Goal: Task Accomplishment & Management: Use online tool/utility

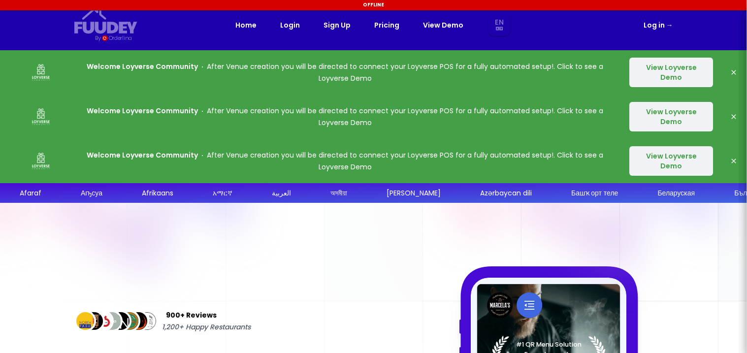
select select "en"
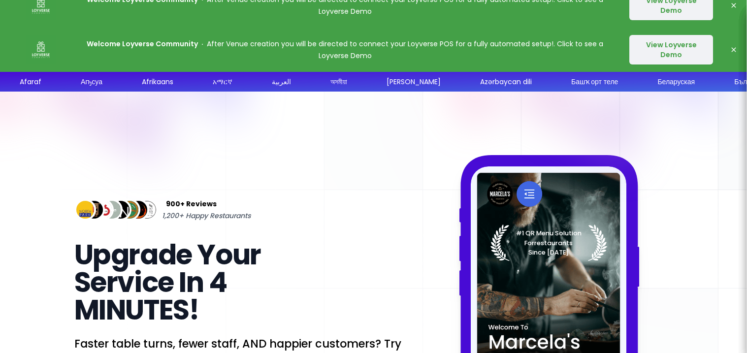
select select "en"
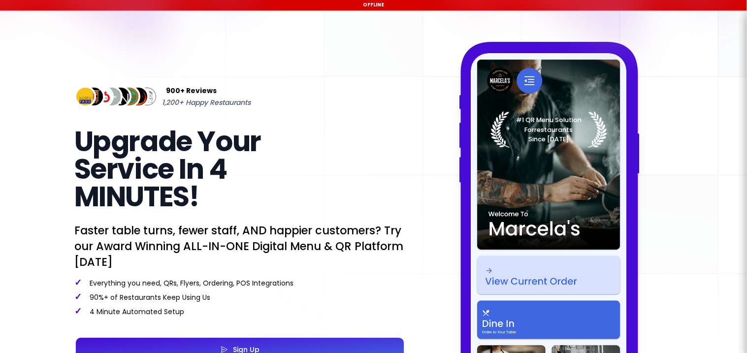
scroll to position [228, 0]
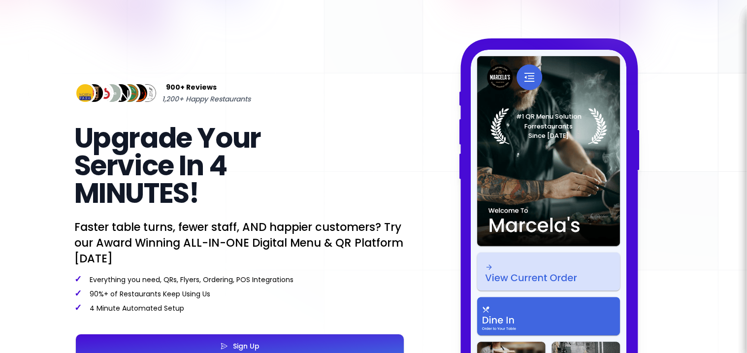
select select "en"
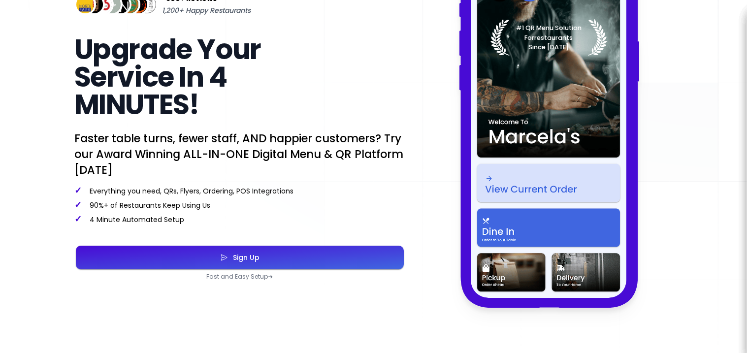
select select "en"
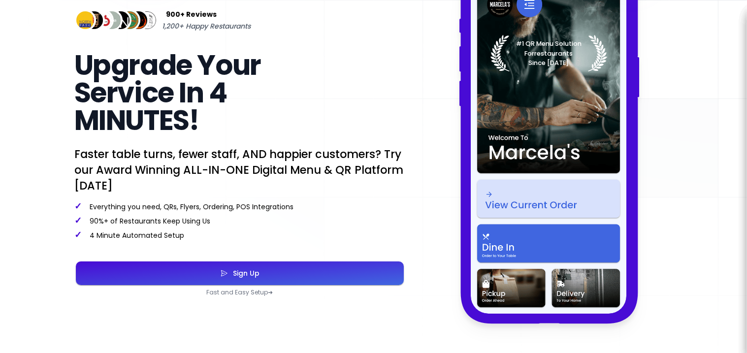
select select "en"
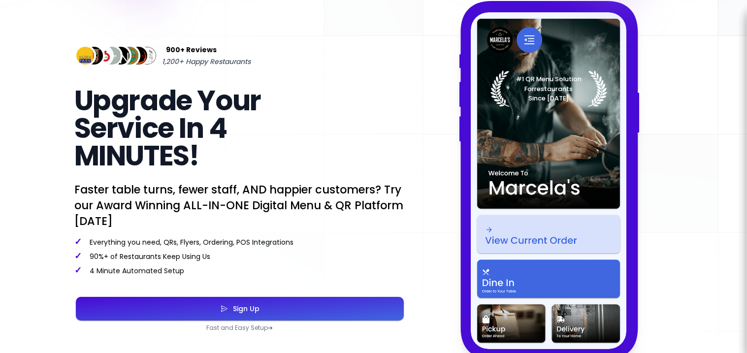
scroll to position [266, 0]
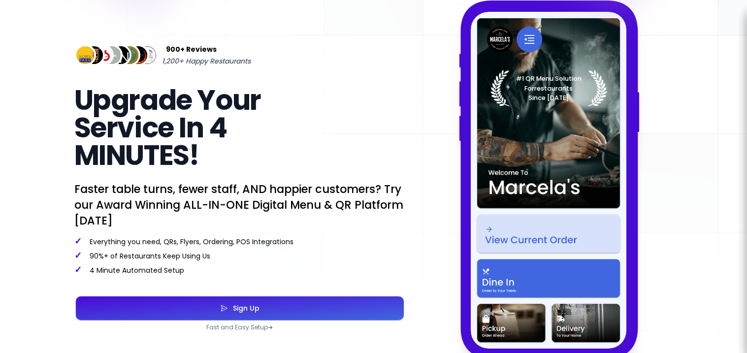
click at [235, 300] on button "Sign Up" at bounding box center [240, 308] width 328 height 24
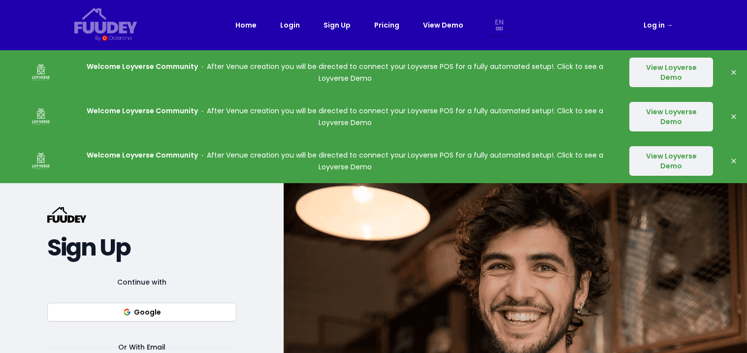
select select "en"
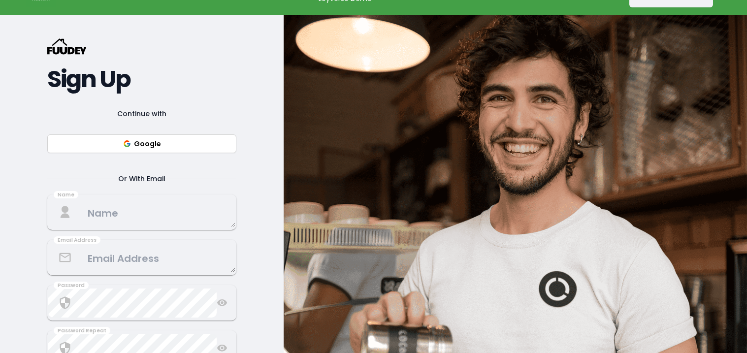
click at [125, 139] on button "Google" at bounding box center [141, 143] width 189 height 19
select select "en"
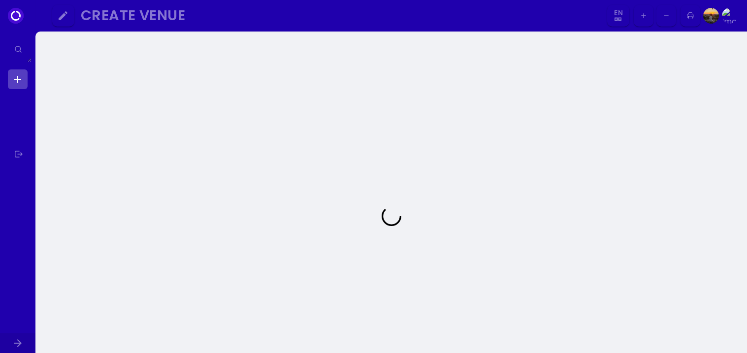
select select "en"
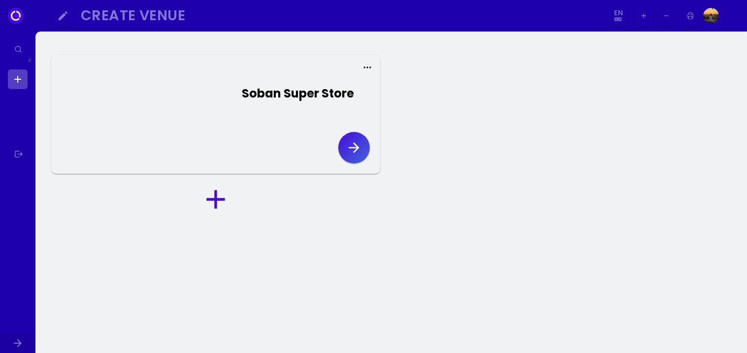
click at [357, 155] on icon "button" at bounding box center [354, 148] width 16 height 16
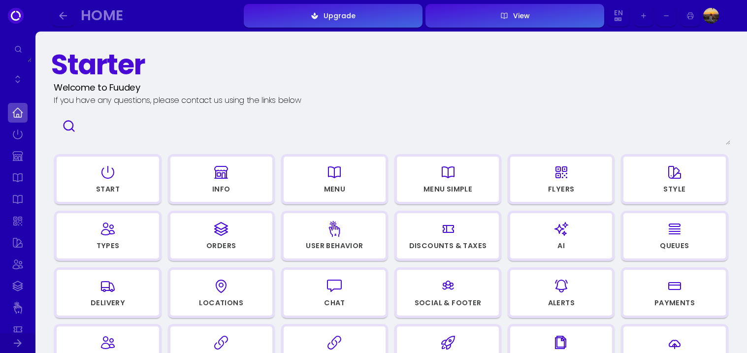
scroll to position [0, 0]
click at [337, 192] on div "Menu" at bounding box center [335, 188] width 22 height 7
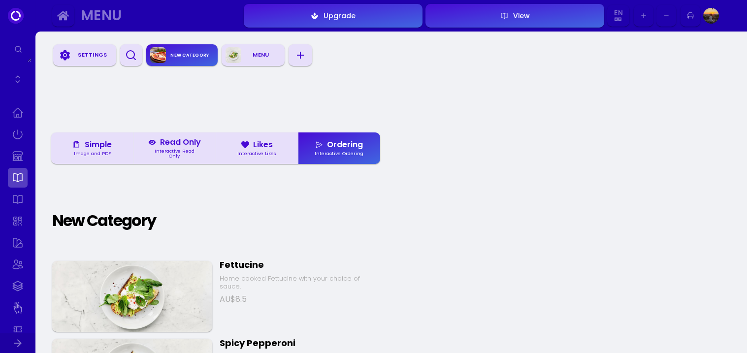
click at [303, 141] on button "Ordering Interactive Ordering" at bounding box center [339, 148] width 82 height 32
click at [85, 15] on div "Menu" at bounding box center [156, 15] width 150 height 11
click at [64, 13] on icon "button" at bounding box center [63, 16] width 12 height 12
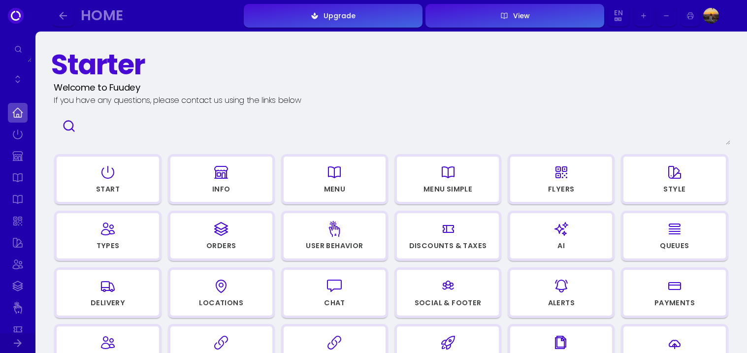
click at [106, 227] on icon "button" at bounding box center [107, 229] width 13 height 12
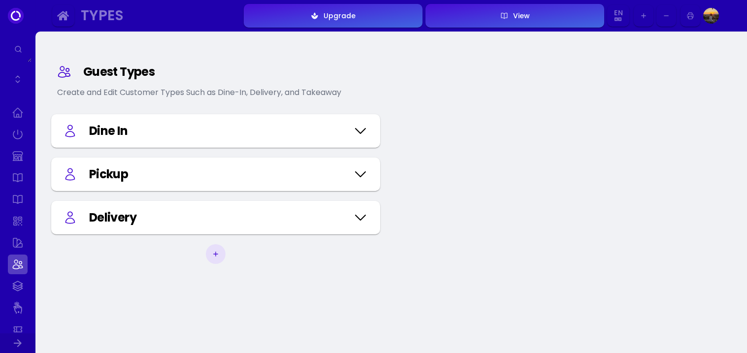
click at [101, 115] on div "Dine In" at bounding box center [215, 130] width 329 height 33
click at [351, 134] on div "Dine In" at bounding box center [215, 131] width 305 height 18
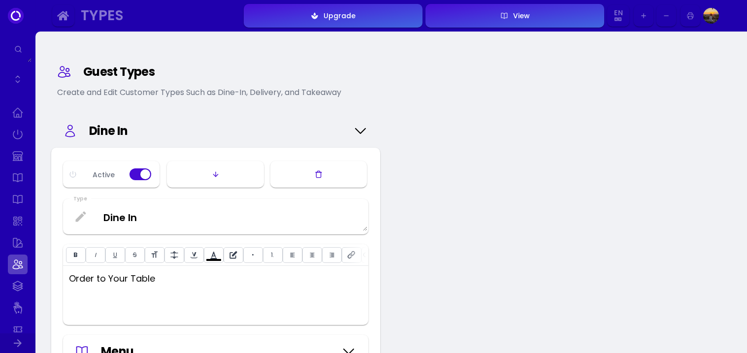
click at [351, 134] on div "Dine In" at bounding box center [215, 131] width 305 height 18
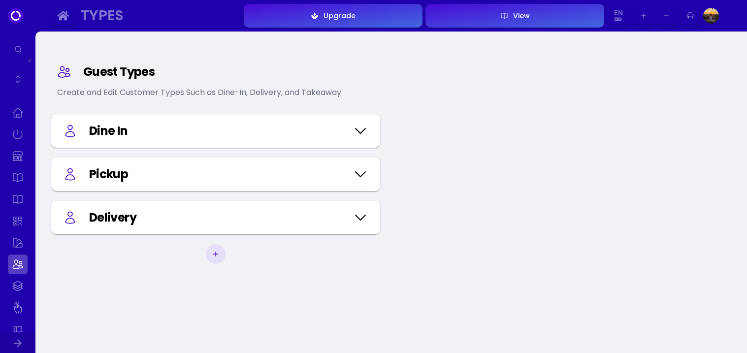
click at [331, 171] on div "Pickup" at bounding box center [218, 174] width 259 height 18
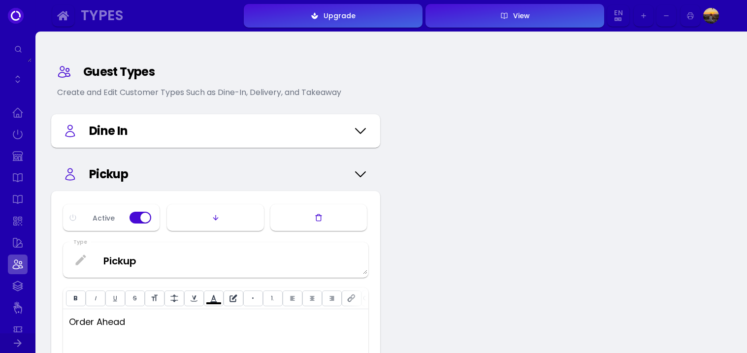
click at [331, 171] on div "Pickup" at bounding box center [218, 174] width 259 height 18
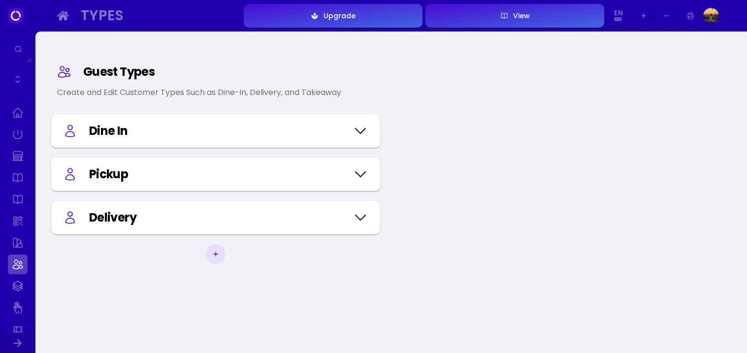
click at [317, 199] on div "Guest Types Create and Edit Customer Types Such as Dine-In, Delivery, and Takea…" at bounding box center [215, 215] width 345 height 353
click at [363, 211] on icon at bounding box center [361, 217] width 16 height 49
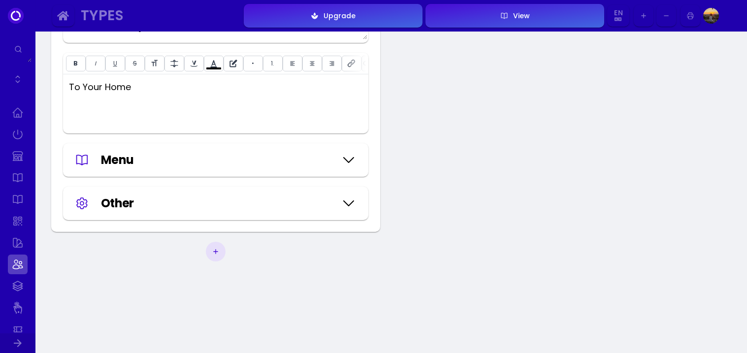
type input "#ffffff"
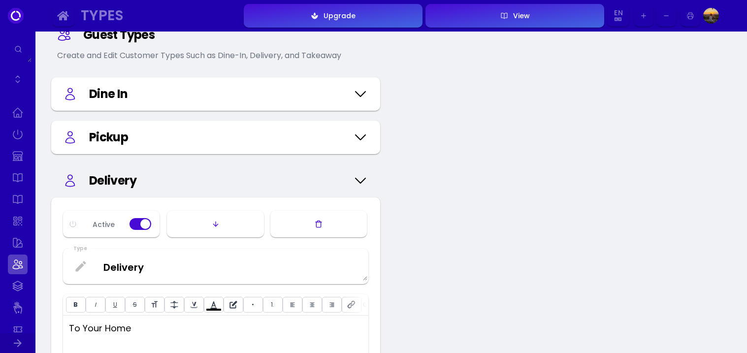
scroll to position [22, 0]
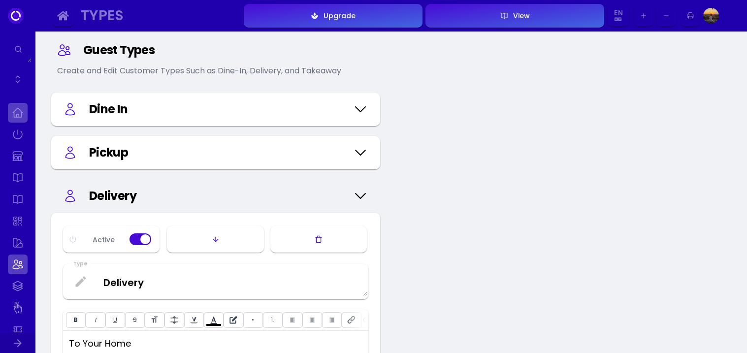
click at [15, 114] on link at bounding box center [18, 113] width 20 height 20
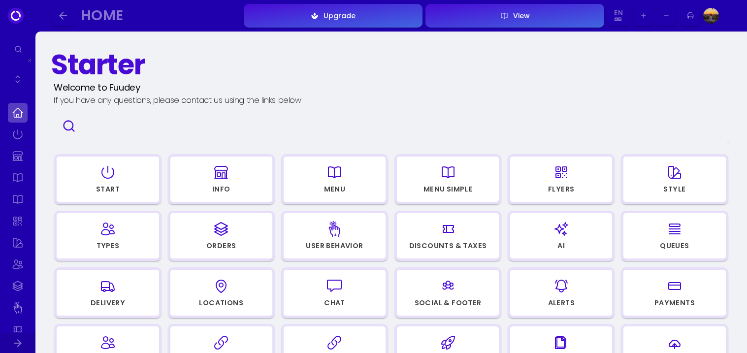
click at [81, 170] on div "button" at bounding box center [107, 173] width 93 height 24
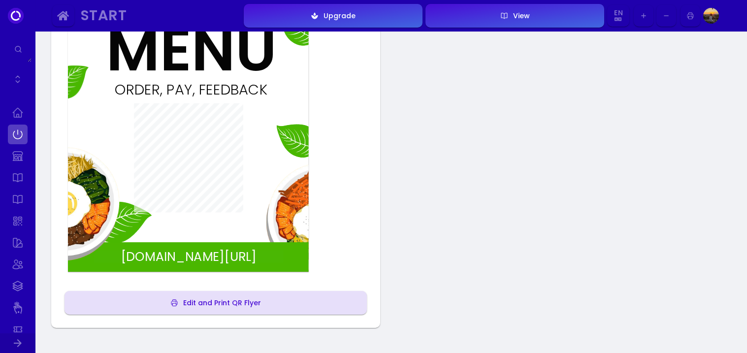
scroll to position [167, 0]
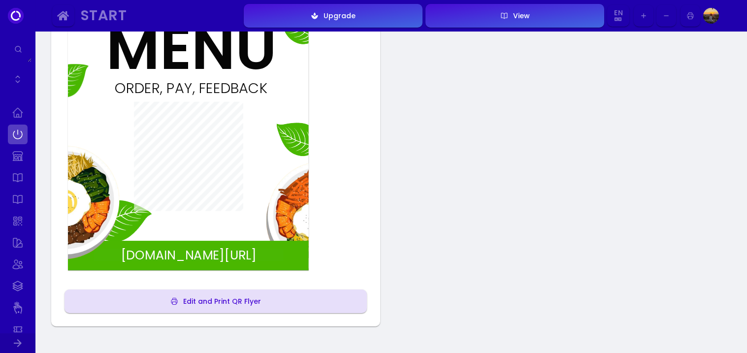
click at [216, 254] on div "[DOMAIN_NAME][URL]" at bounding box center [189, 255] width 190 height 12
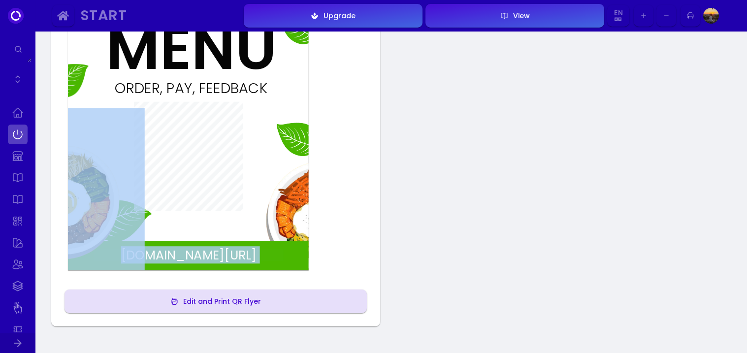
click at [216, 254] on div "[DOMAIN_NAME][URL]" at bounding box center [189, 255] width 190 height 12
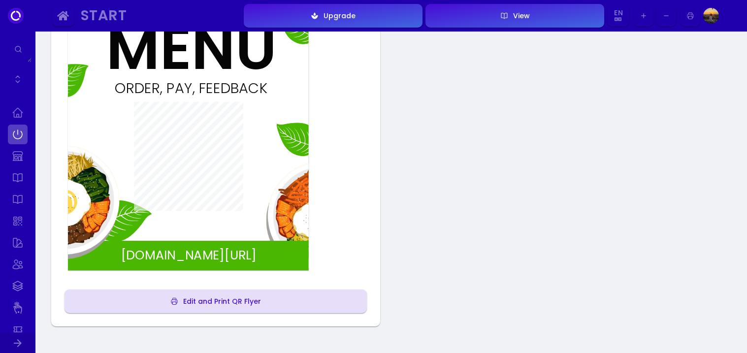
click at [216, 254] on div "[DOMAIN_NAME][URL]" at bounding box center [189, 255] width 190 height 12
